Goal: Information Seeking & Learning: Find specific fact

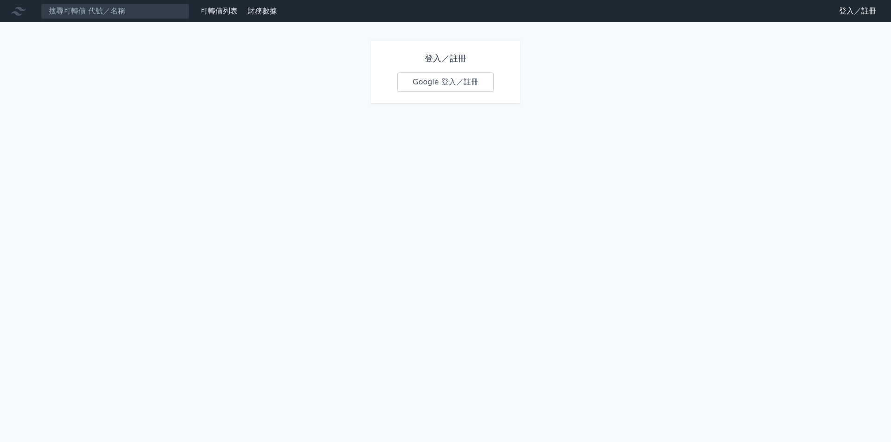
click at [858, 5] on link "登入／註冊" at bounding box center [858, 11] width 52 height 15
click at [416, 91] on link "Google 登入／註冊" at bounding box center [445, 81] width 97 height 19
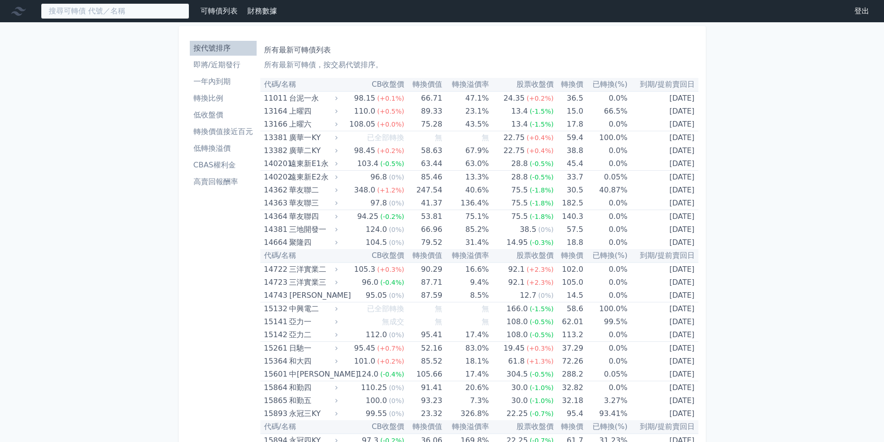
click at [130, 16] on input at bounding box center [115, 11] width 149 height 16
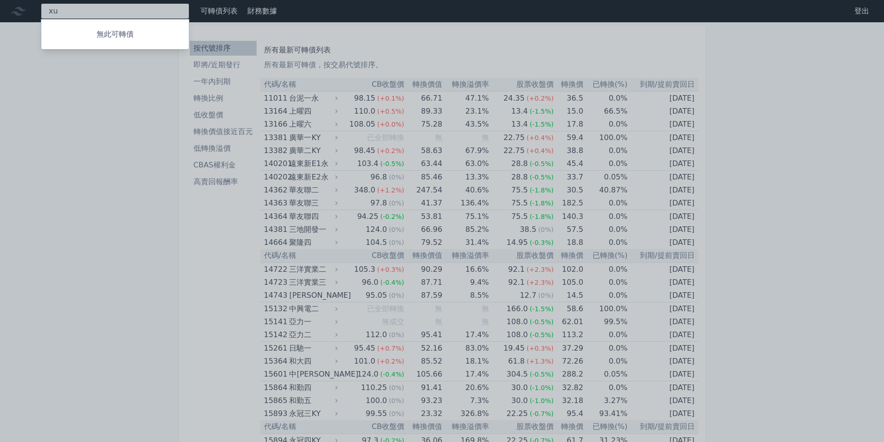
type input "x"
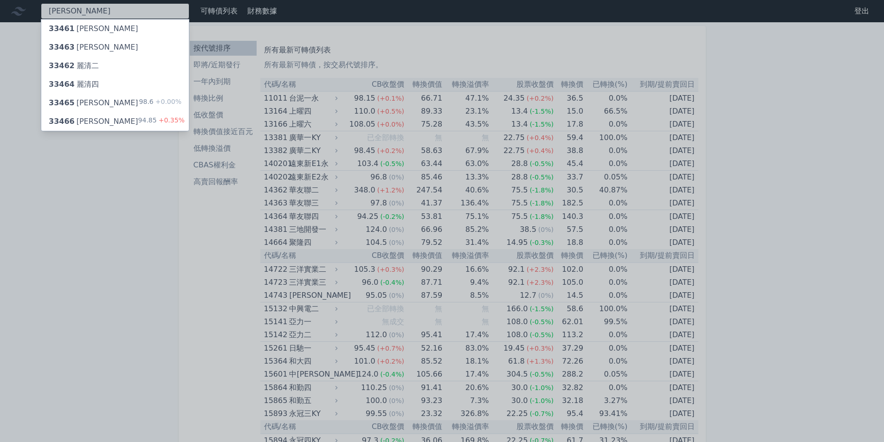
type input "[PERSON_NAME]"
click at [151, 117] on div "94.85 +0.35%" at bounding box center [161, 121] width 46 height 11
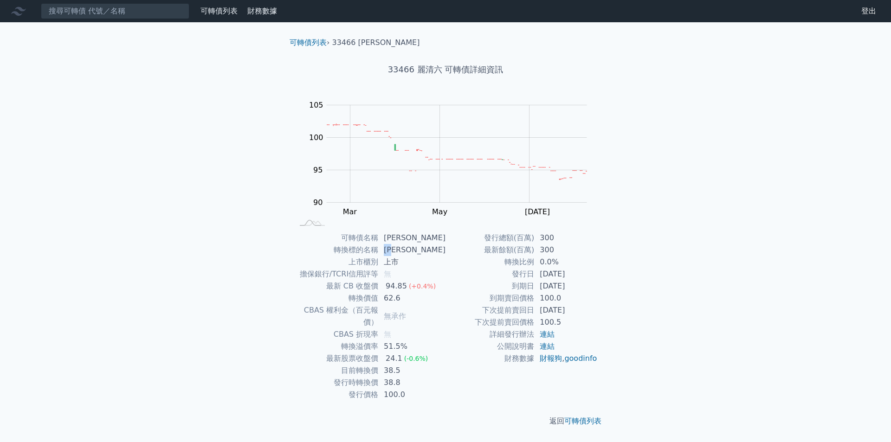
drag, startPoint x: 402, startPoint y: 251, endPoint x: 386, endPoint y: 250, distance: 16.8
click at [386, 250] on td "[PERSON_NAME]" at bounding box center [411, 250] width 67 height 12
copy td "[PERSON_NAME]"
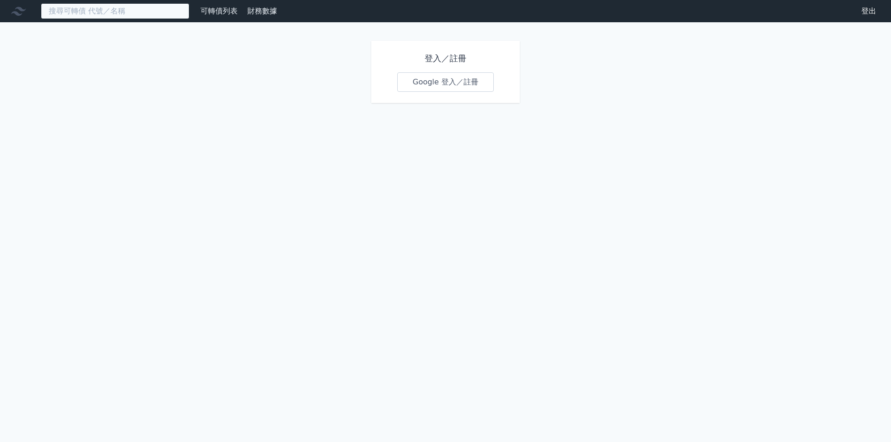
click at [131, 13] on input at bounding box center [115, 11] width 149 height 16
paste input "東哥遊艇一"
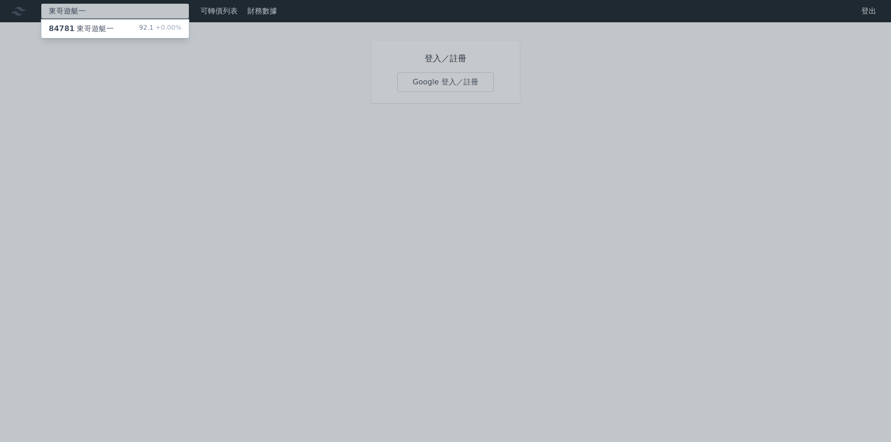
type input "東哥遊艇一"
click at [129, 28] on div "84781 東哥遊艇一 92.1 +0.00%" at bounding box center [115, 28] width 148 height 19
